Goal: Find specific page/section: Find specific page/section

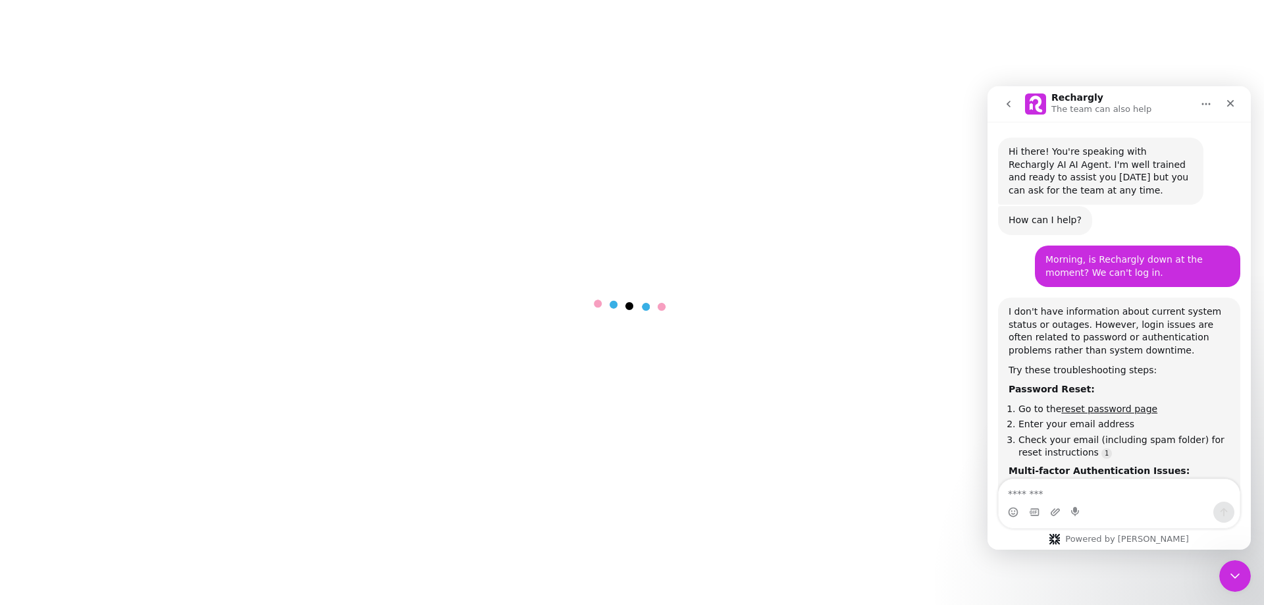
scroll to position [972, 0]
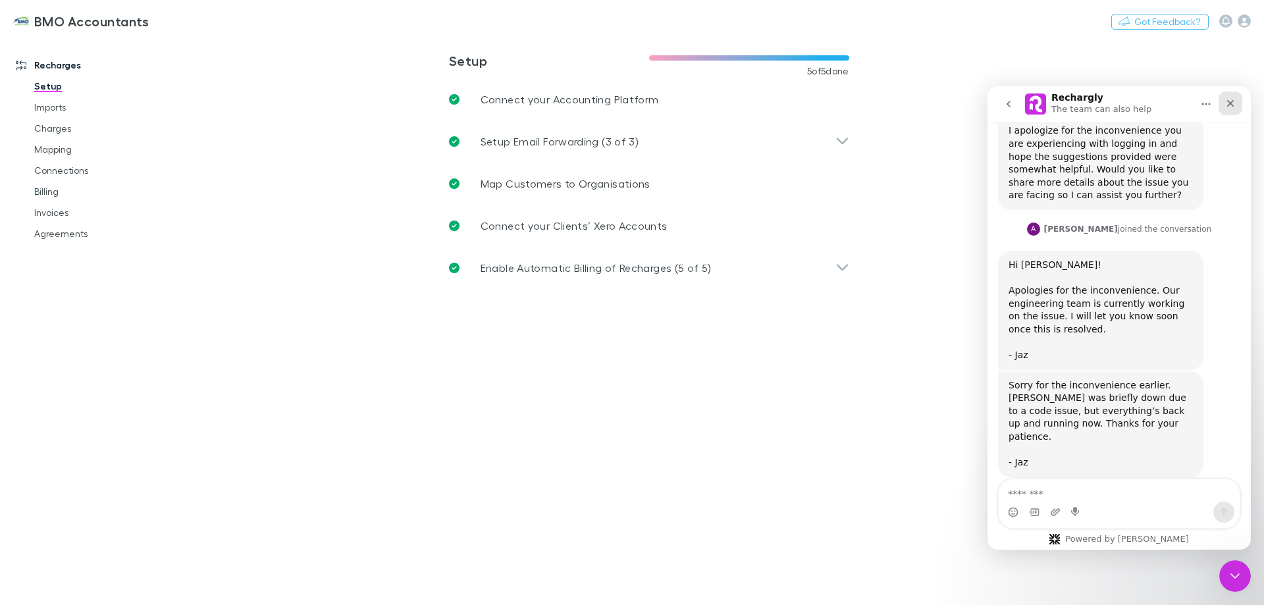
click at [1234, 105] on icon "Close" at bounding box center [1230, 103] width 11 height 11
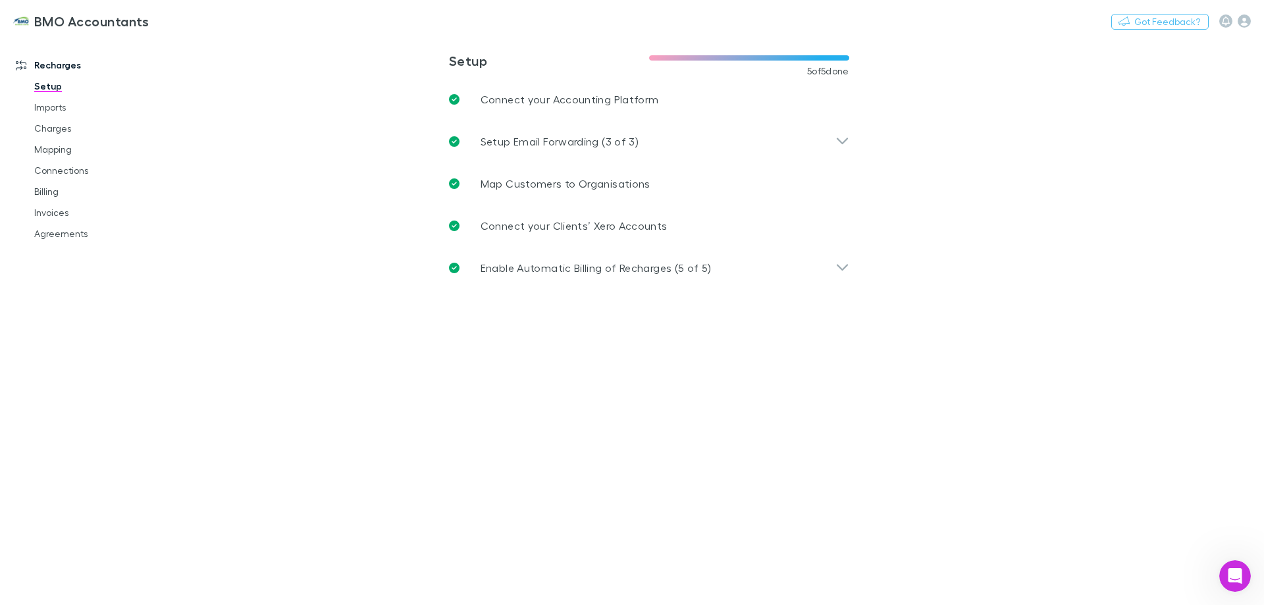
scroll to position [972, 0]
click at [55, 236] on link "Agreements" at bounding box center [99, 233] width 157 height 21
